Goal: Navigation & Orientation: Find specific page/section

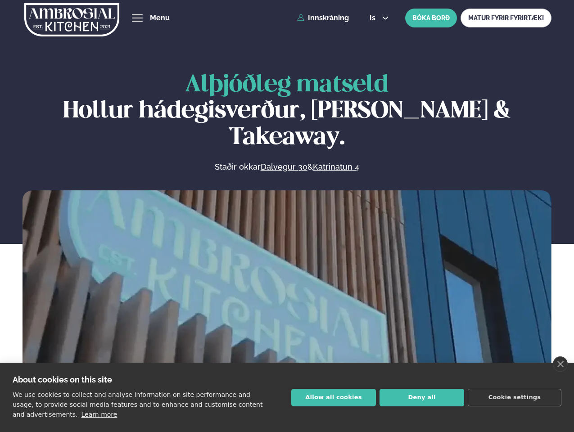
click at [560, 364] on link "close" at bounding box center [560, 364] width 15 height 15
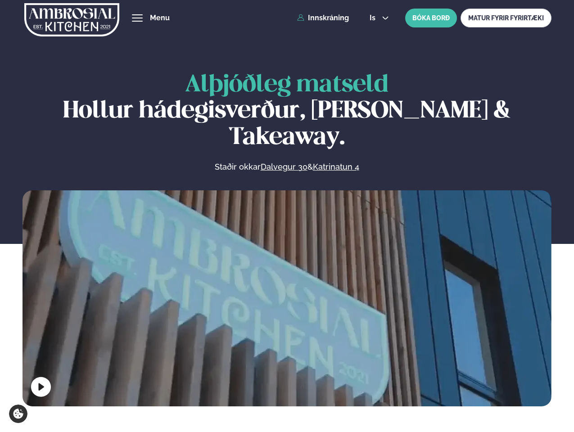
click at [137, 18] on span "hamburger" at bounding box center [137, 18] width 8 height 8
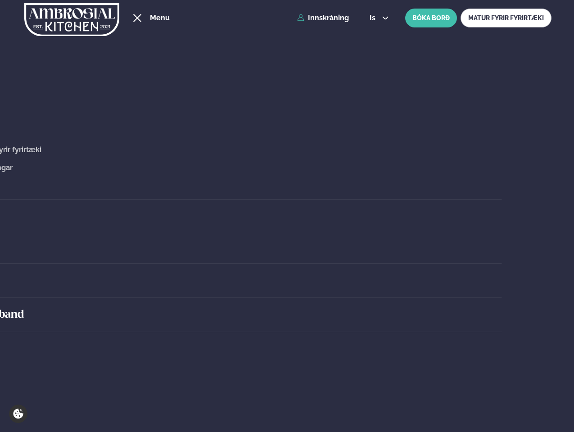
click at [378, 18] on span "is" at bounding box center [374, 17] width 9 height 7
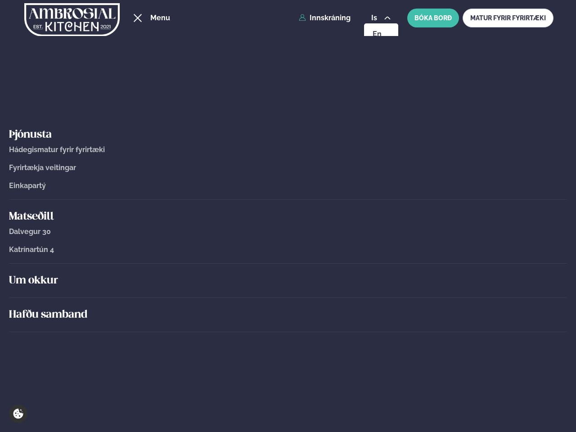
click at [287, 296] on div "Um okkur" at bounding box center [288, 281] width 558 height 34
